Goal: Task Accomplishment & Management: Complete application form

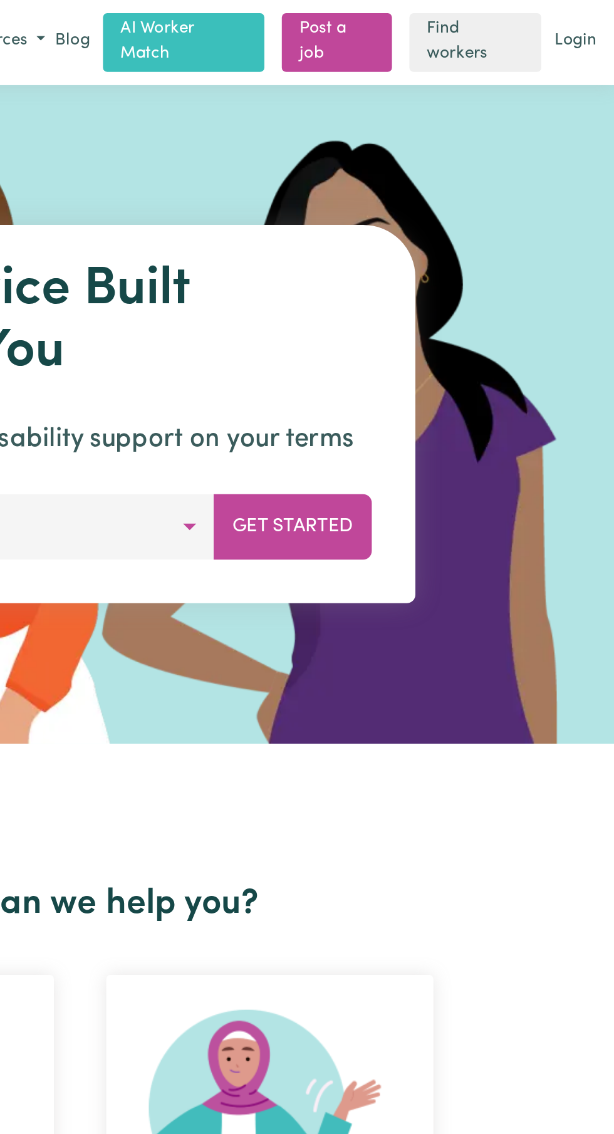
click at [600, 24] on link "Login" at bounding box center [591, 23] width 29 height 19
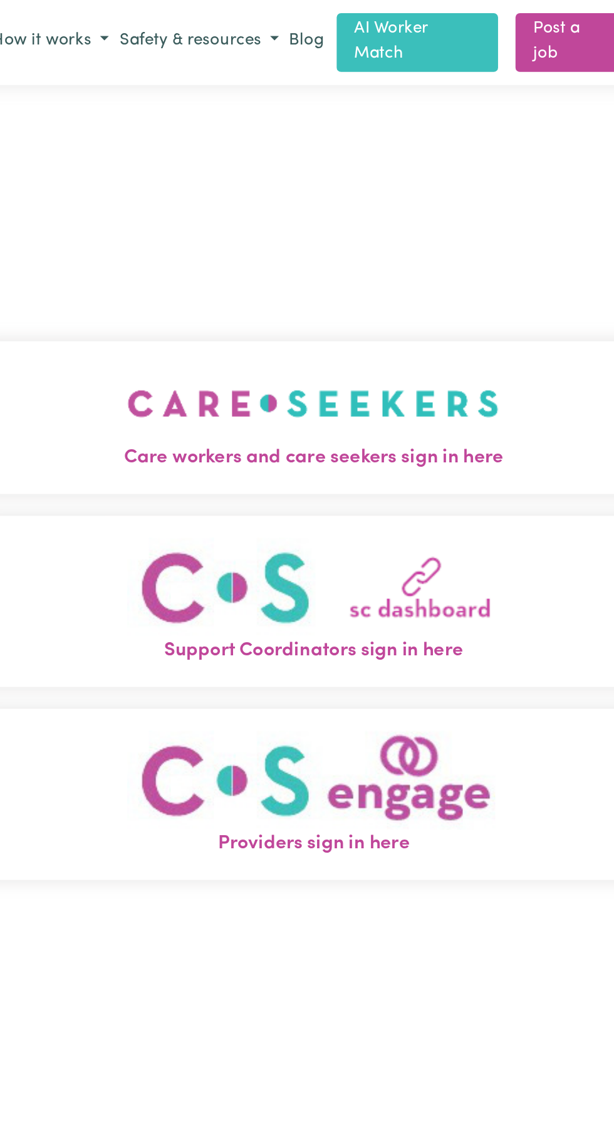
click at [383, 255] on img "Care workers and care seekers sign in here" at bounding box center [307, 232] width 214 height 46
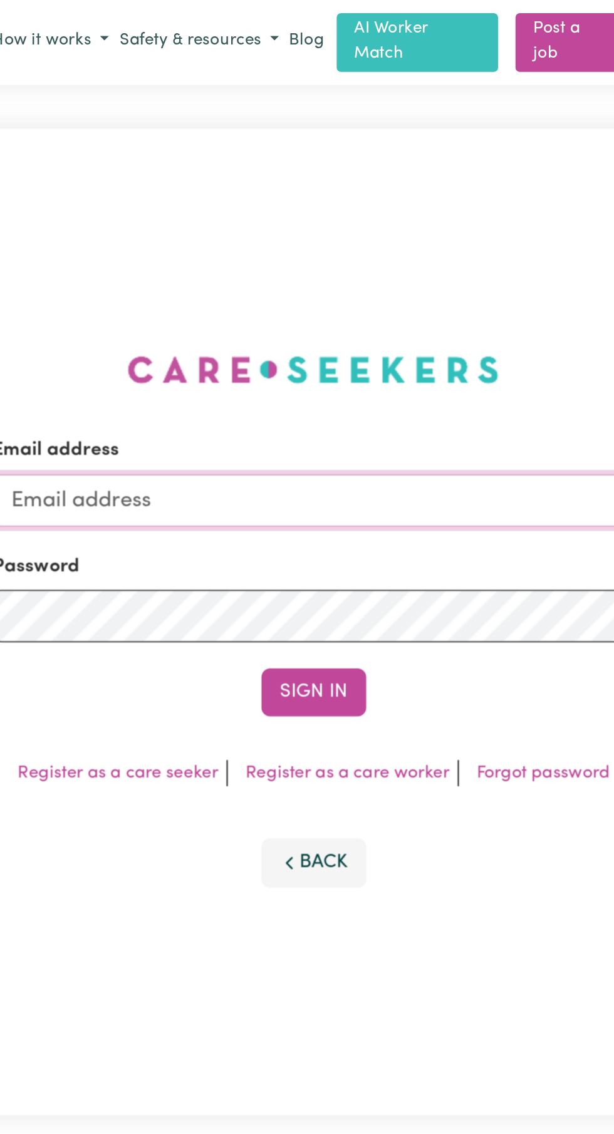
click at [400, 303] on input "Email address" at bounding box center [306, 287] width 369 height 30
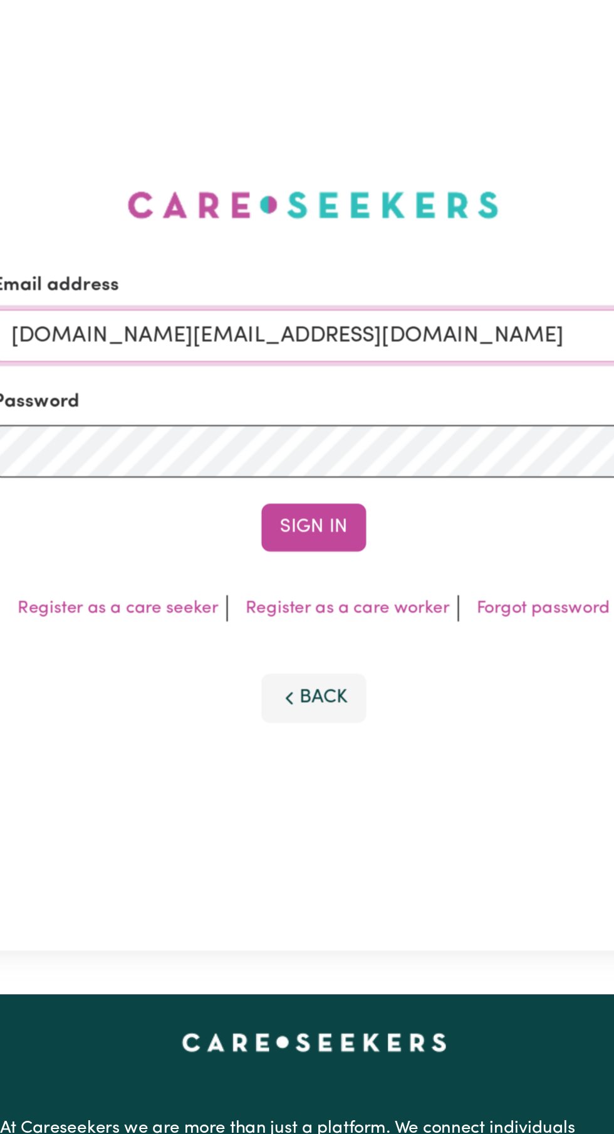
type input "amitkumar23.au@gmail.com"
click at [314, 412] on button "Sign In" at bounding box center [307, 398] width 60 height 28
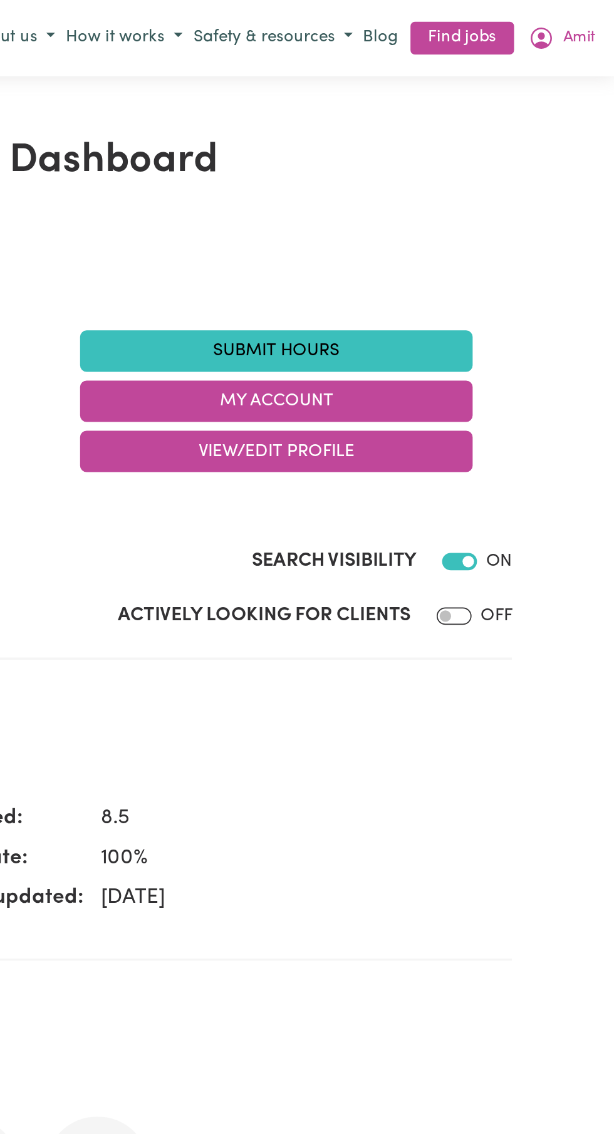
click at [531, 22] on link "Find jobs" at bounding box center [527, 22] width 60 height 19
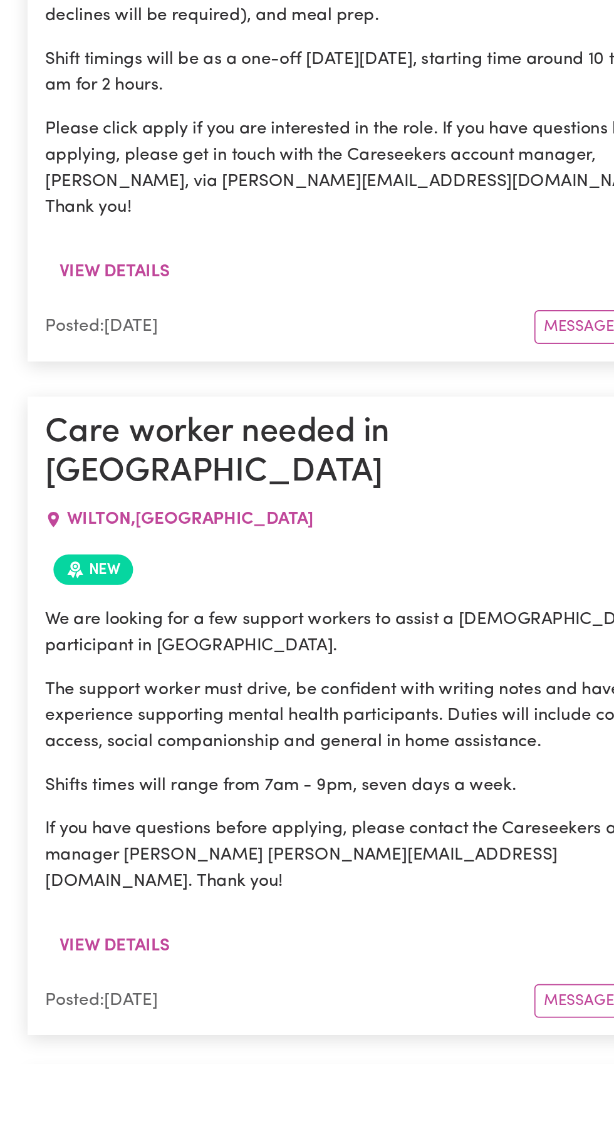
scroll to position [1469, 0]
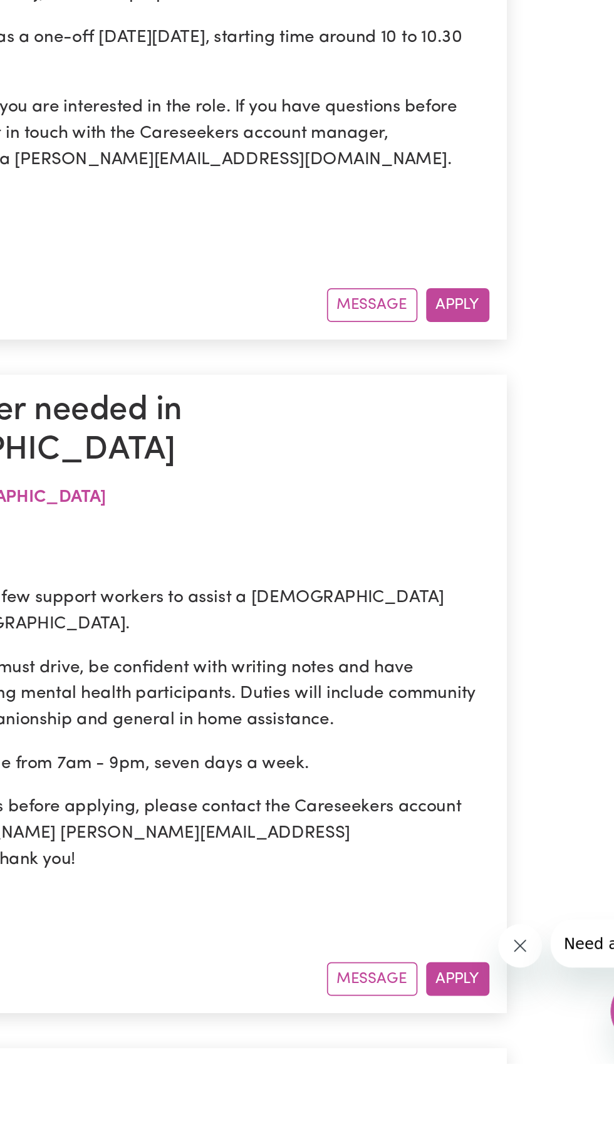
click at [485, 1076] on button "Apply" at bounding box center [476, 1085] width 36 height 19
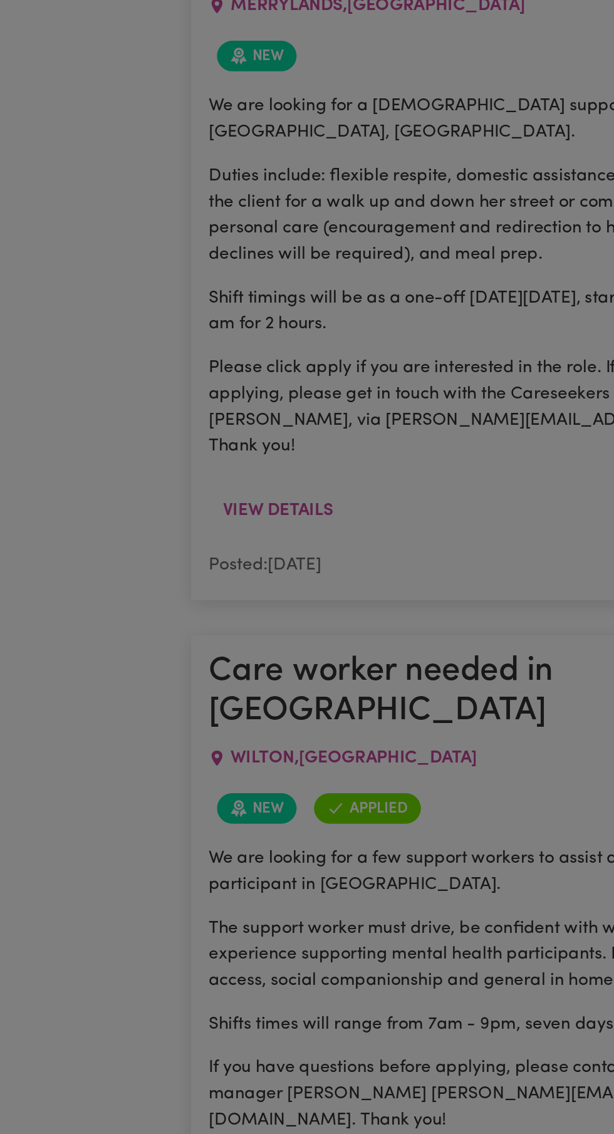
scroll to position [1510, 0]
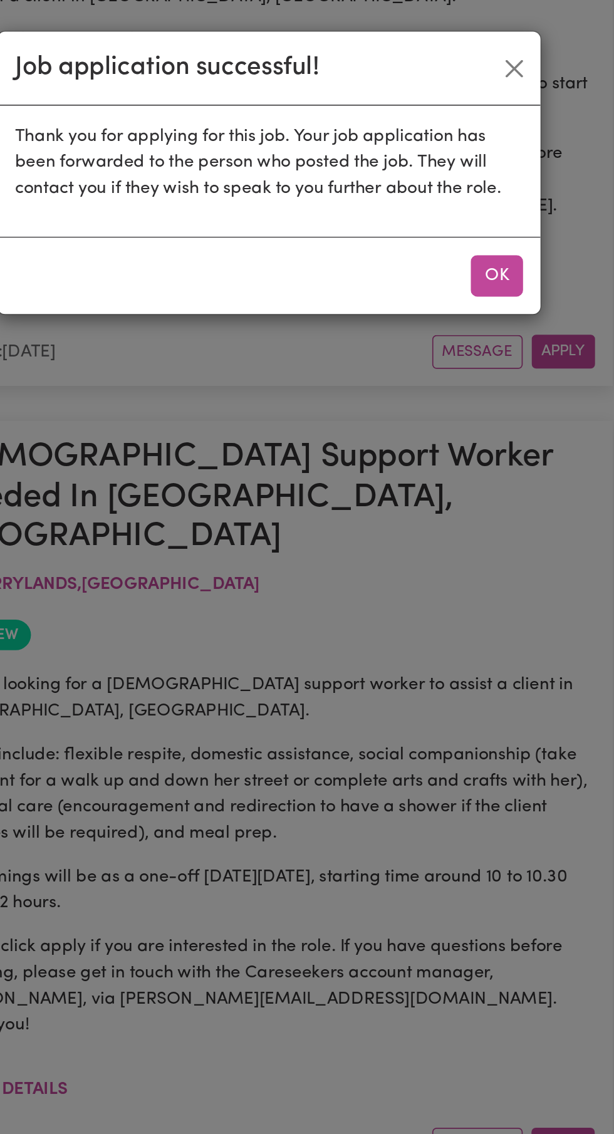
click at [441, 153] on button "OK" at bounding box center [438, 159] width 30 height 24
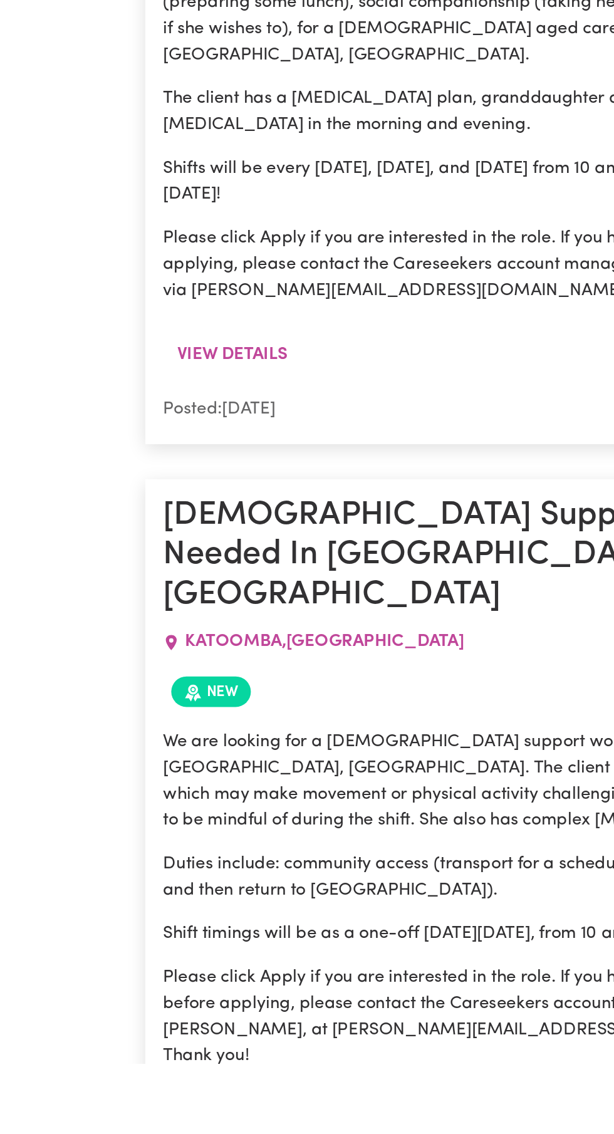
scroll to position [13542, 0]
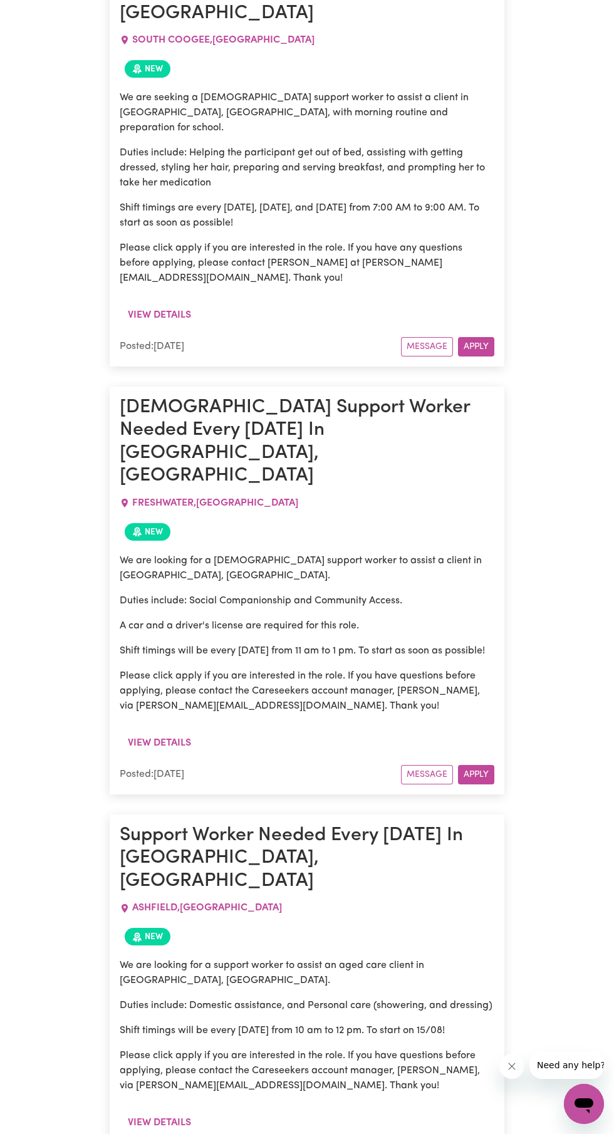
scroll to position [17152, 0]
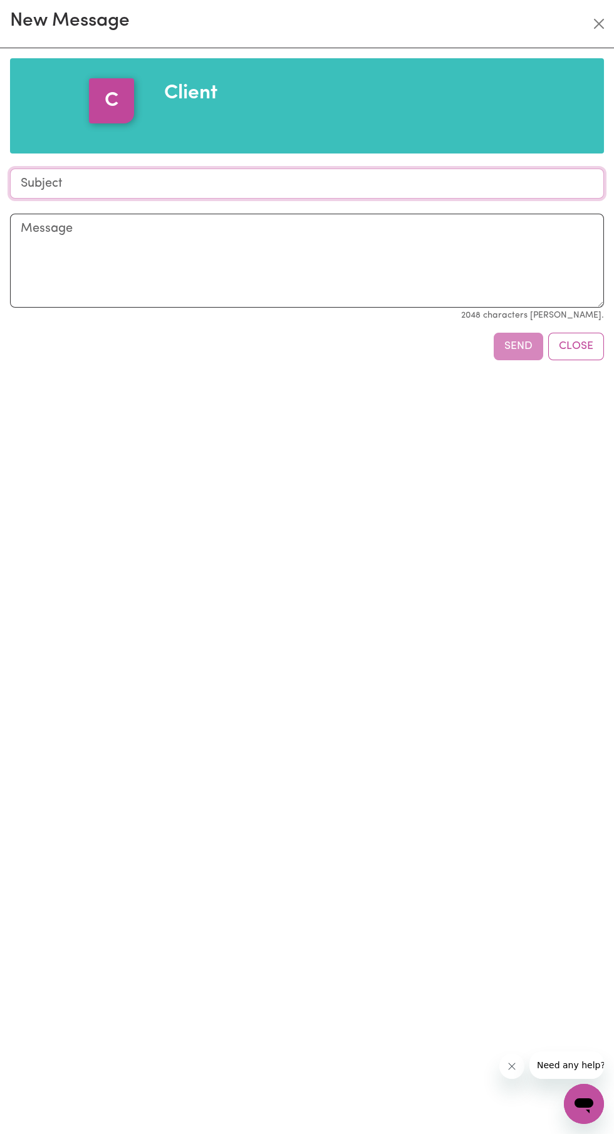
click at [512, 185] on input "Subject" at bounding box center [307, 183] width 594 height 30
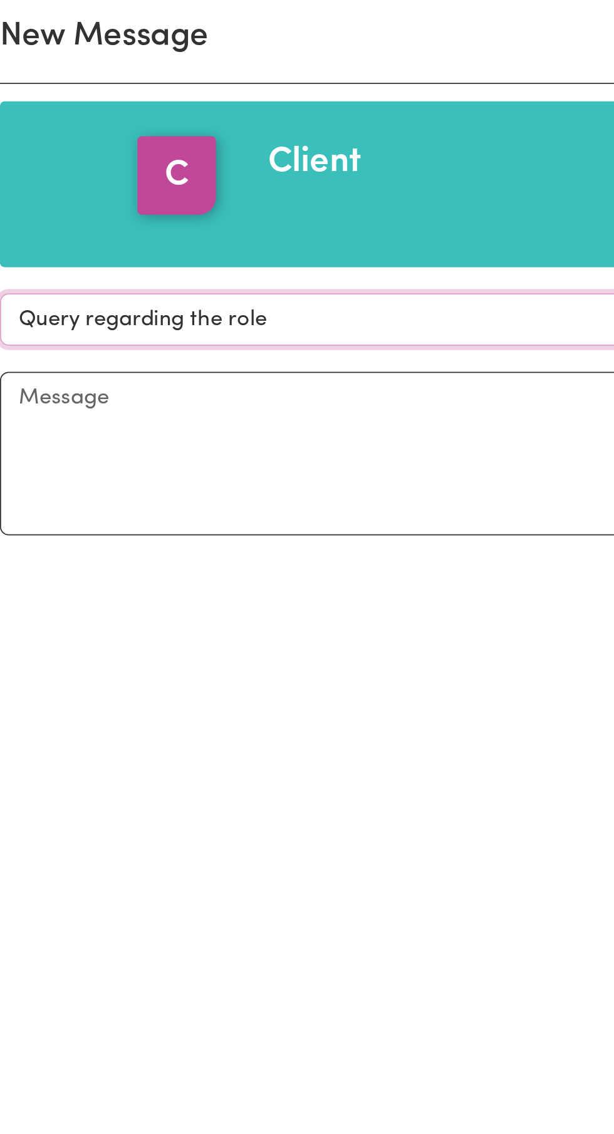
type input "Query regarding the role"
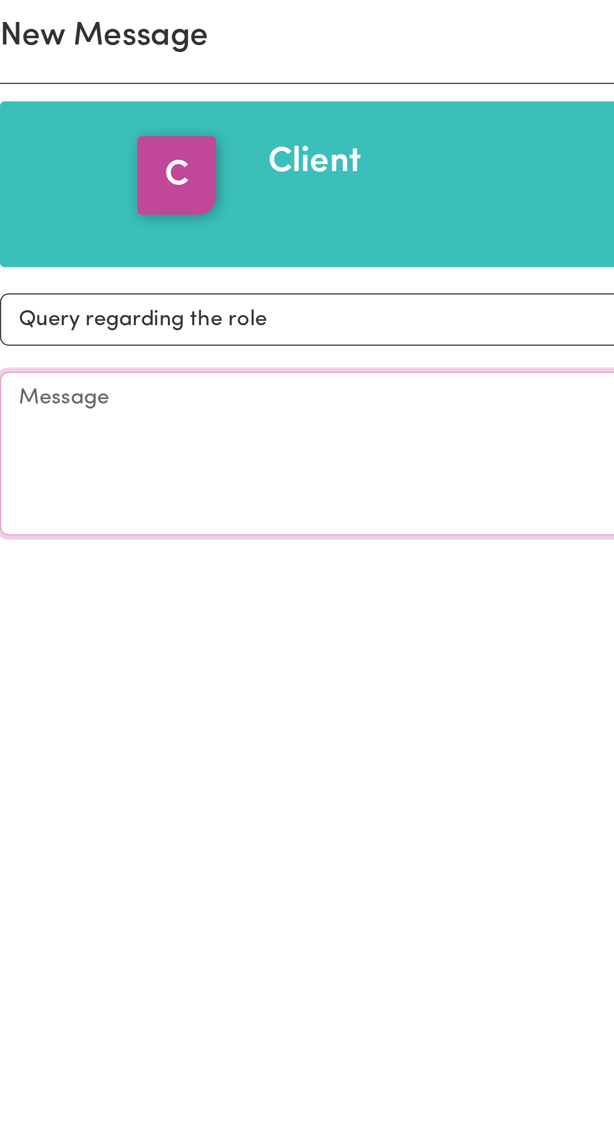
click at [260, 279] on textarea "Message" at bounding box center [307, 261] width 594 height 94
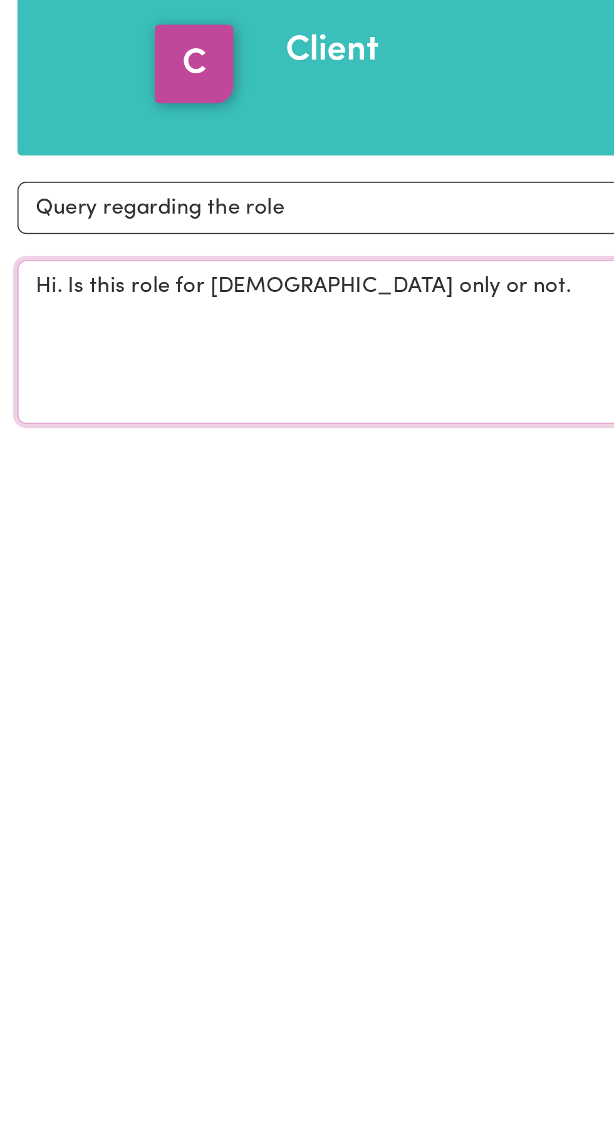
type textarea "Hi. Is this role for [DEMOGRAPHIC_DATA] only or not."
click at [214, 373] on div "C Client Subject Query regarding the role Message Hi. Is this role for [DEMOGRA…" at bounding box center [307, 591] width 614 height 1086
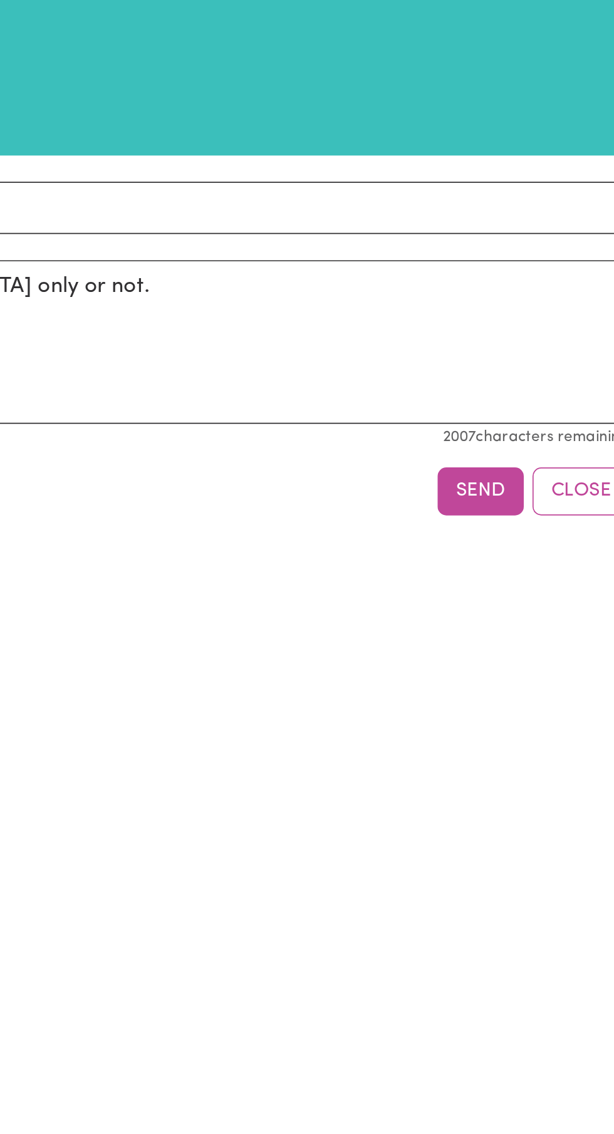
click at [517, 345] on button "Send" at bounding box center [518, 347] width 49 height 28
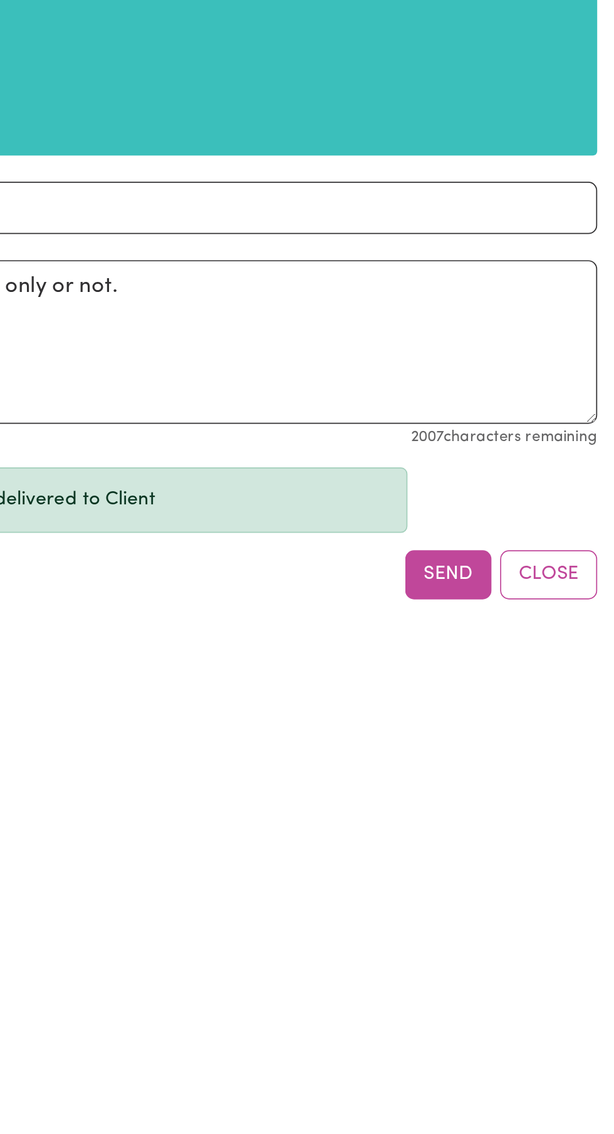
click at [586, 391] on button "Close" at bounding box center [576, 394] width 56 height 28
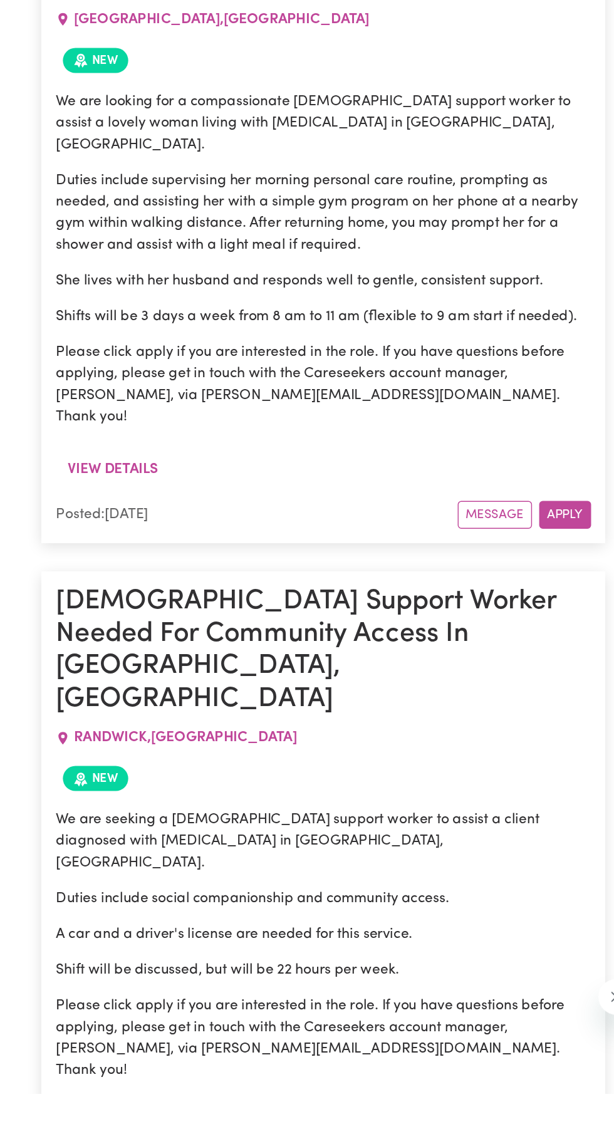
scroll to position [25410, 0]
